Goal: Transaction & Acquisition: Purchase product/service

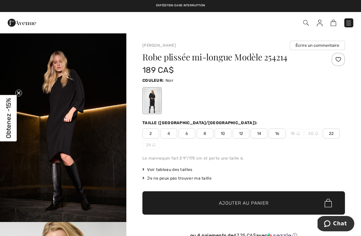
click at [276, 132] on span "16" at bounding box center [277, 134] width 17 height 10
click at [173, 203] on span "✔ Ajouté au panier Ajouter au panier" at bounding box center [243, 202] width 202 height 23
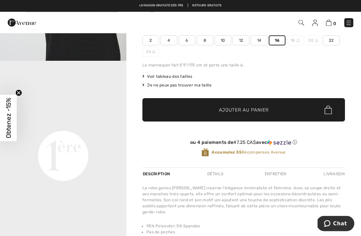
scroll to position [93, 0]
click at [158, 116] on span "✔ Ajouté au panier Ajouter au panier" at bounding box center [243, 109] width 202 height 23
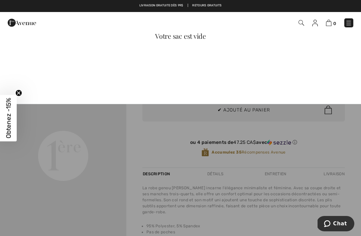
scroll to position [0, 0]
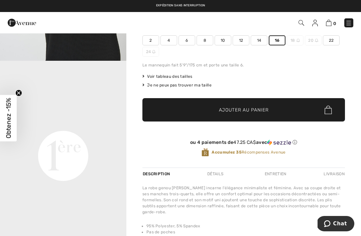
click at [309, 24] on span "0" at bounding box center [254, 22] width 197 height 9
click at [312, 26] on img at bounding box center [315, 23] width 6 height 7
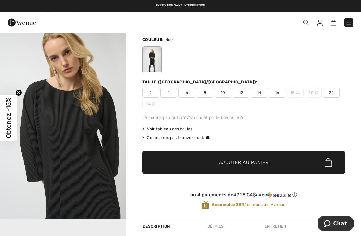
scroll to position [41, 0]
click at [239, 93] on span "12" at bounding box center [241, 93] width 17 height 10
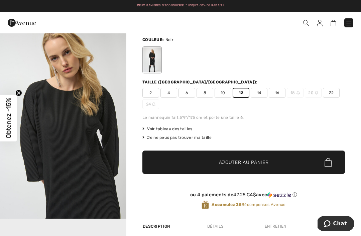
click at [226, 165] on span "Ajouter au panier" at bounding box center [244, 162] width 50 height 7
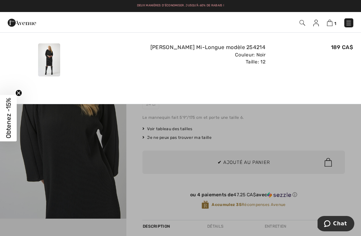
scroll to position [0, 0]
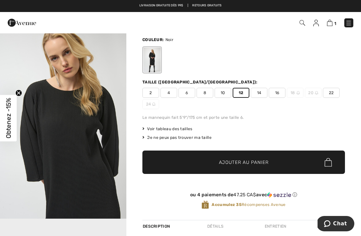
click at [258, 95] on span "14" at bounding box center [259, 93] width 17 height 10
click at [309, 95] on span "20" at bounding box center [313, 93] width 17 height 10
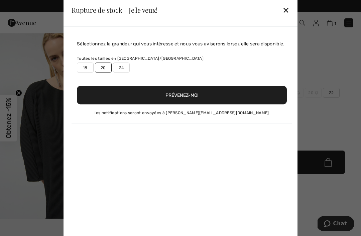
click at [274, 93] on div "Sélectionnez la grandeur qui vous intéresse et nous vous aviserons lorsqu’elle …" at bounding box center [182, 82] width 221 height 84
click at [284, 17] on div "✕" at bounding box center [285, 10] width 7 height 14
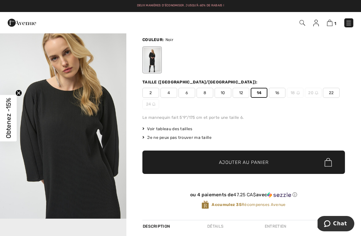
click at [274, 94] on span "16" at bounding box center [277, 93] width 17 height 10
click at [229, 162] on span "Ajouter au panier" at bounding box center [244, 162] width 50 height 7
click at [222, 160] on span "Ajouter au panier" at bounding box center [244, 162] width 50 height 7
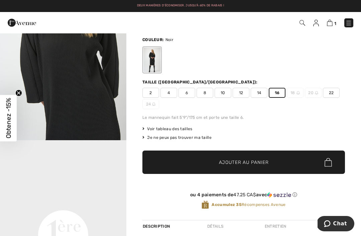
scroll to position [244, 0]
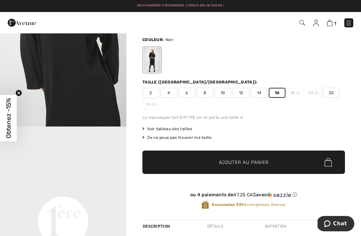
click at [334, 93] on span "22" at bounding box center [331, 93] width 17 height 10
click at [157, 160] on span "✔ Ajouté au panier Ajouter au panier" at bounding box center [243, 162] width 202 height 23
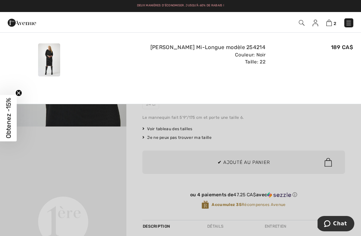
scroll to position [0, 0]
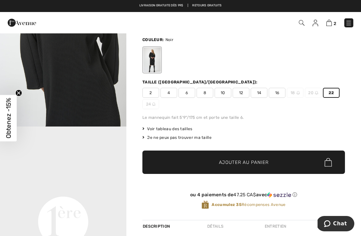
click at [277, 95] on span "16" at bounding box center [277, 93] width 17 height 10
click at [224, 164] on span "Ajouter au panier" at bounding box center [244, 162] width 50 height 7
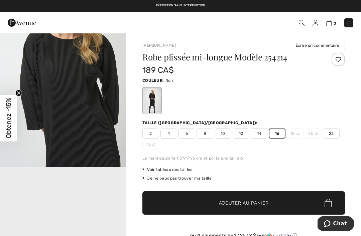
click at [331, 23] on img at bounding box center [329, 23] width 6 height 6
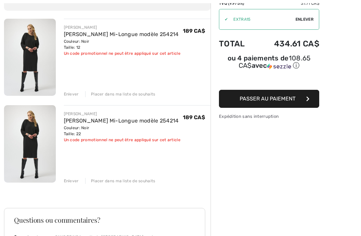
scroll to position [90, 0]
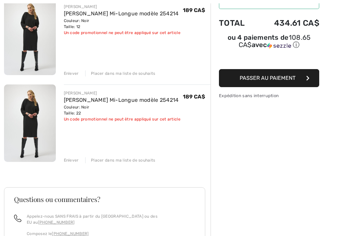
click at [68, 76] on div "Enlever" at bounding box center [71, 74] width 15 height 6
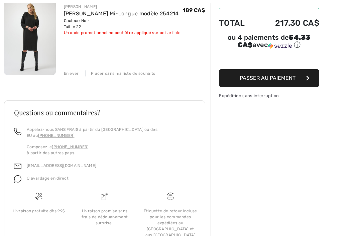
click at [70, 76] on div "Enlever" at bounding box center [71, 74] width 15 height 6
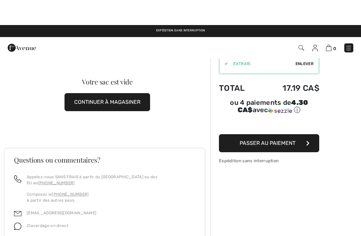
scroll to position [0, 0]
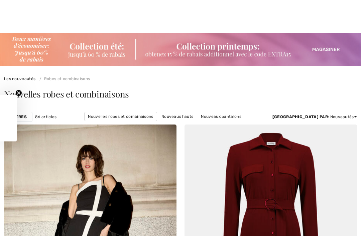
checkbox input "true"
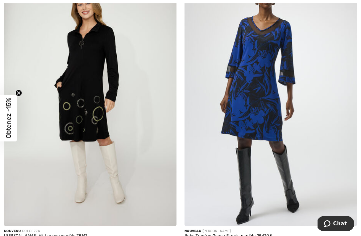
scroll to position [3099, 0]
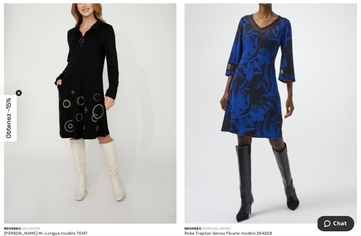
click at [76, 94] on img at bounding box center [90, 94] width 172 height 259
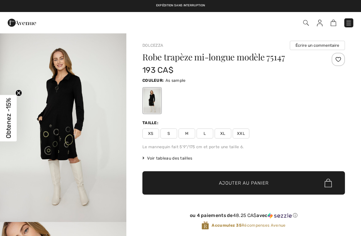
checkbox input "true"
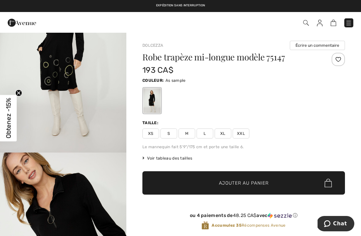
scroll to position [78, 0]
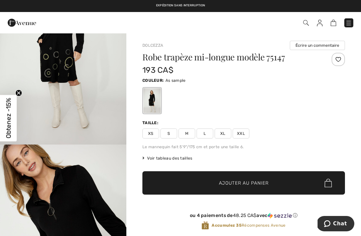
click at [240, 136] on span "XXL" at bounding box center [241, 134] width 17 height 10
click at [186, 182] on span "✔ Ajouté au panier Ajouter au panier" at bounding box center [243, 182] width 202 height 23
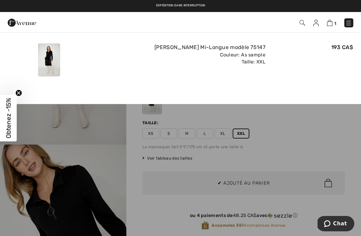
scroll to position [0, 0]
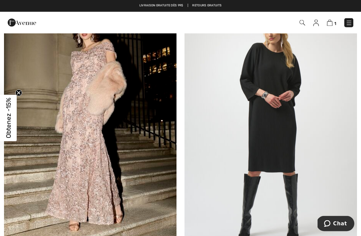
scroll to position [1929, 0]
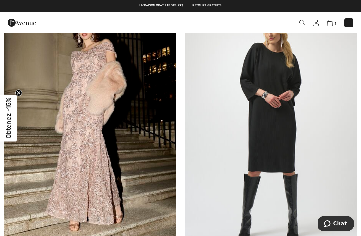
click at [290, 94] on img at bounding box center [270, 125] width 172 height 259
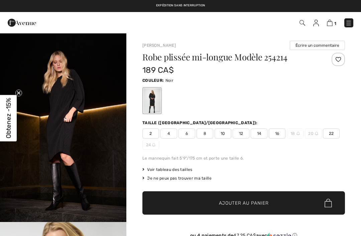
checkbox input "true"
click at [274, 133] on span "16" at bounding box center [277, 134] width 17 height 10
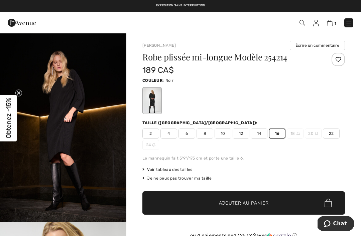
click at [230, 205] on span "Ajouter au panier" at bounding box center [244, 203] width 50 height 7
click at [330, 20] on img at bounding box center [330, 23] width 6 height 6
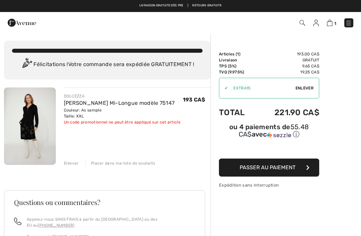
click at [67, 164] on div "Enlever" at bounding box center [71, 163] width 15 height 6
